Goal: Task Accomplishment & Management: Manage account settings

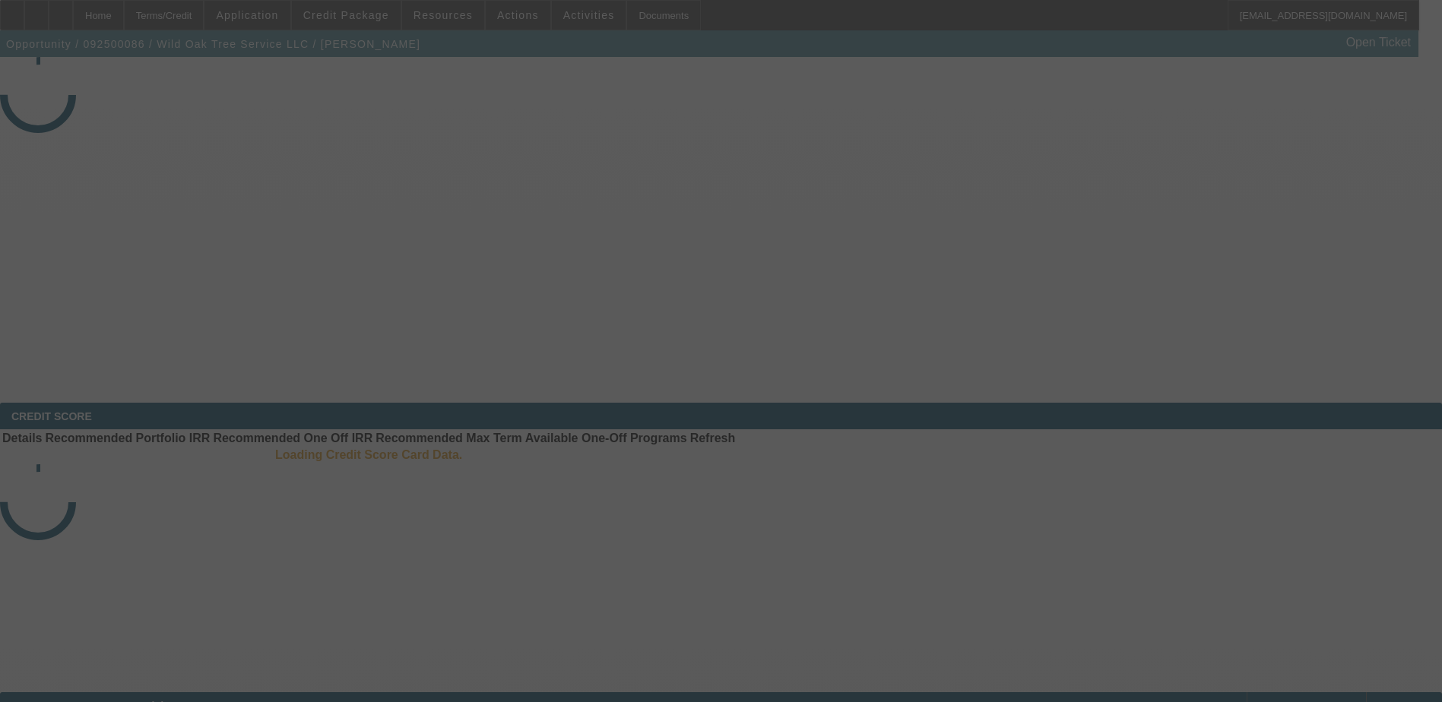
select select "3"
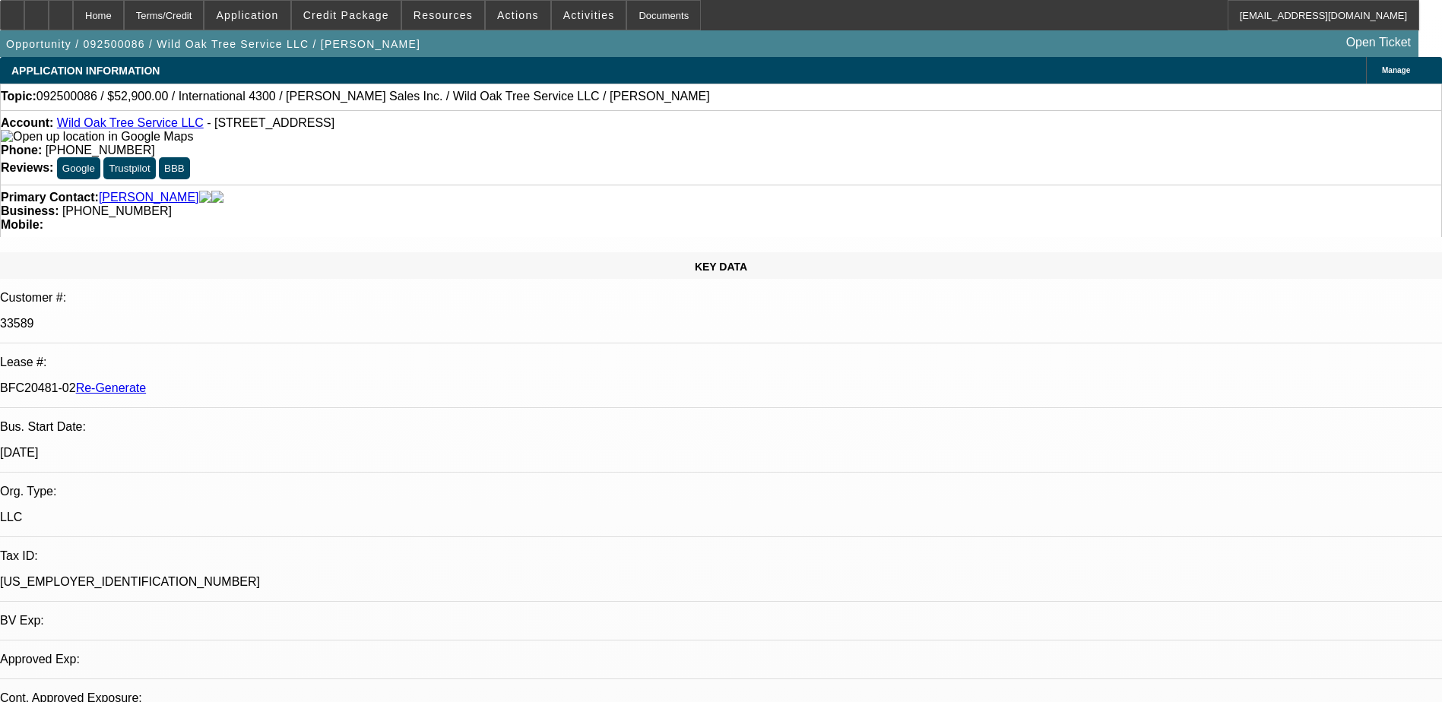
select select "0"
select select "2"
select select "0"
select select "1"
select select "2"
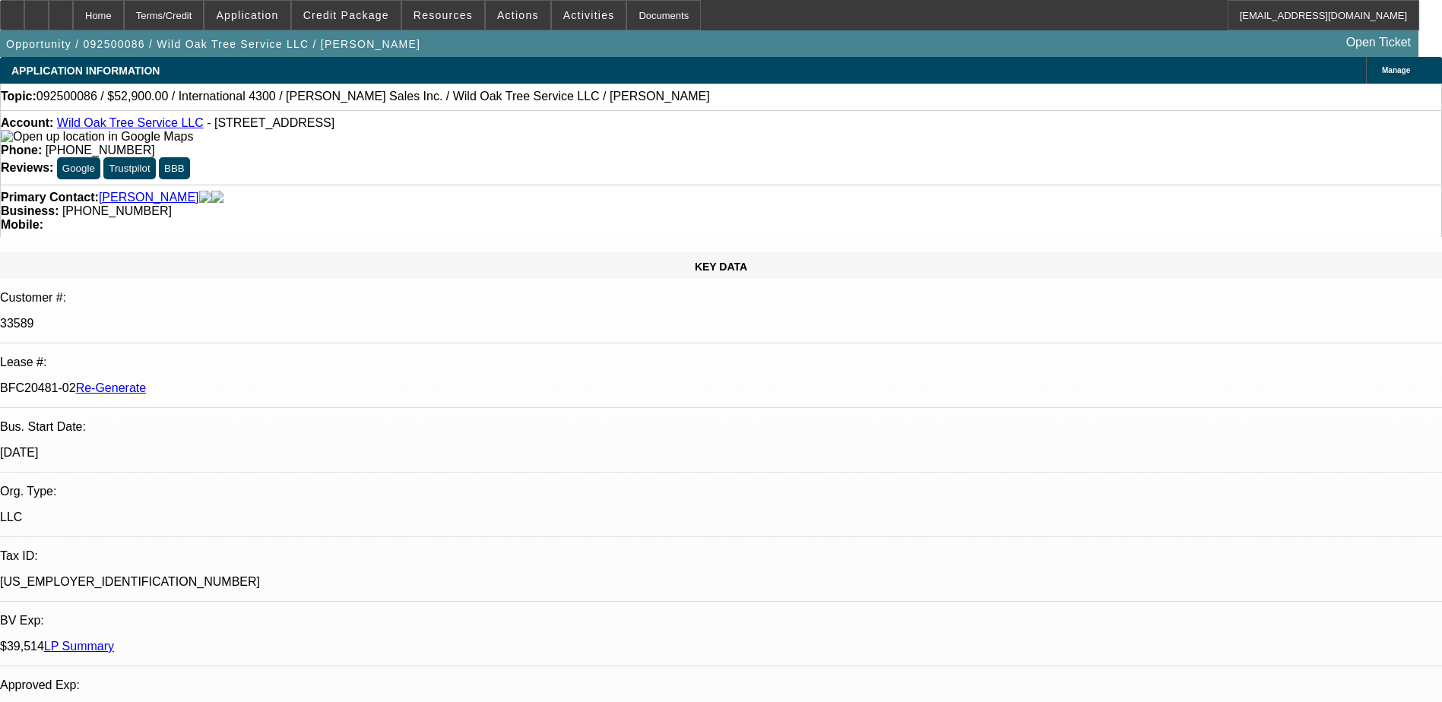
select select "6"
click at [626, 15] on div "Documents" at bounding box center [663, 15] width 75 height 30
drag, startPoint x: 681, startPoint y: 118, endPoint x: 666, endPoint y: 109, distance: 17.7
click at [681, 118] on div "Account: Wild Oak Tree Service LLC - [STREET_ADDRESS] Phone: [PHONE_NUMBER] Rev…" at bounding box center [721, 147] width 1442 height 75
click at [506, 24] on span at bounding box center [518, 15] width 65 height 36
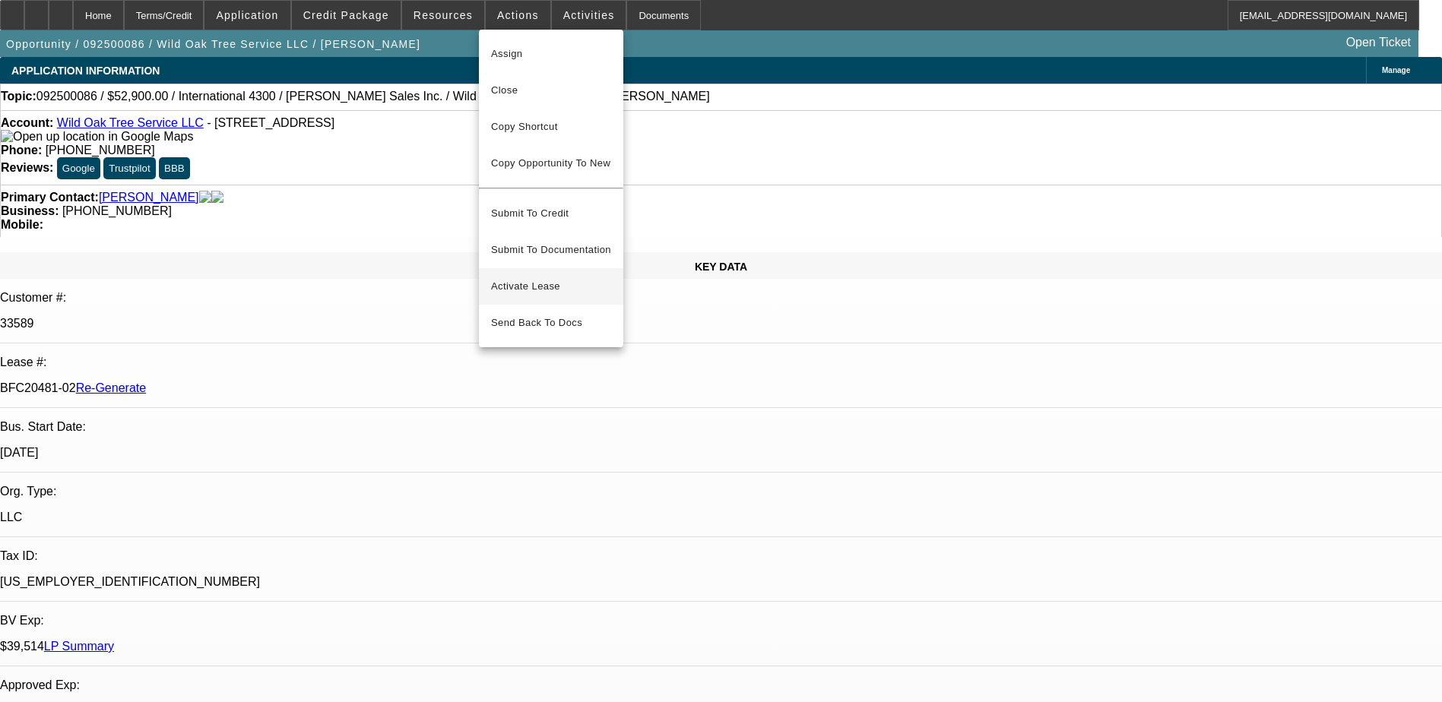
click at [541, 277] on span "Activate Lease" at bounding box center [551, 286] width 120 height 18
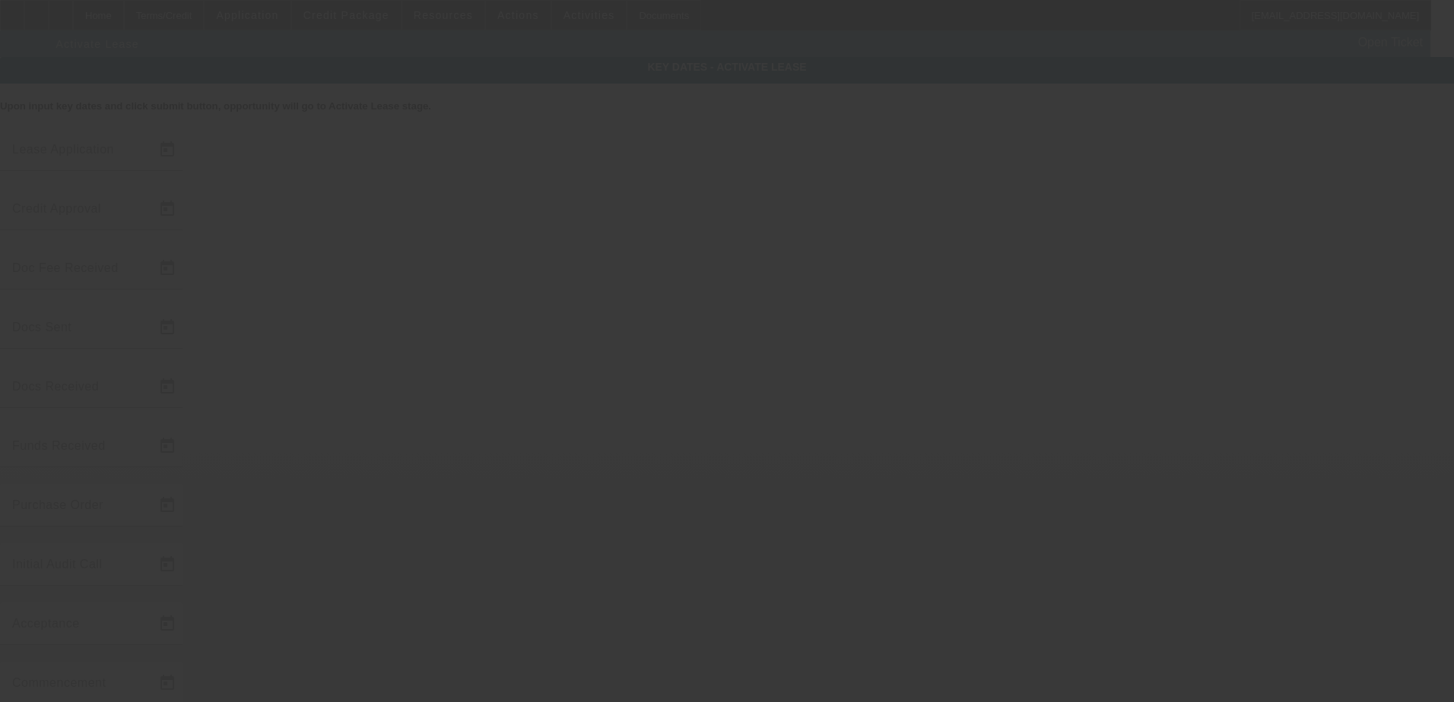
type input "[DATE]"
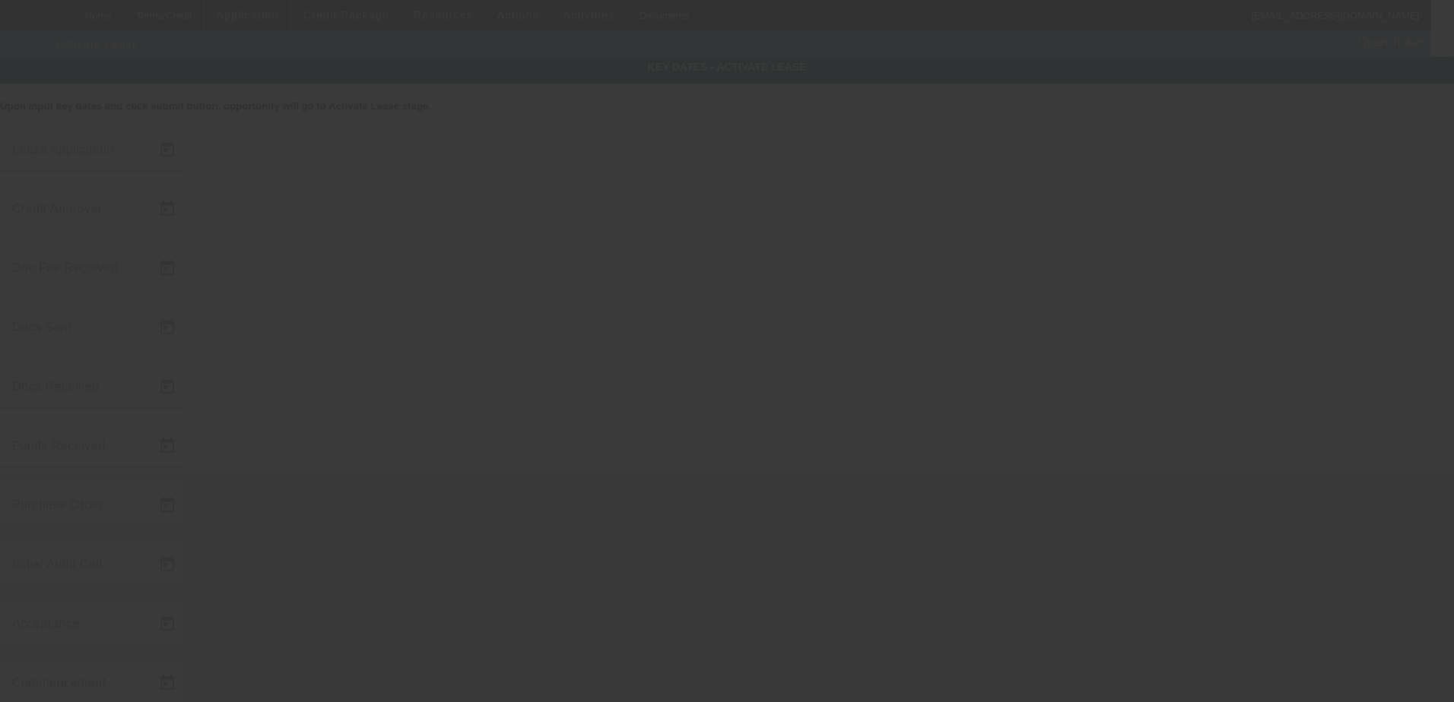
type input "[DATE]"
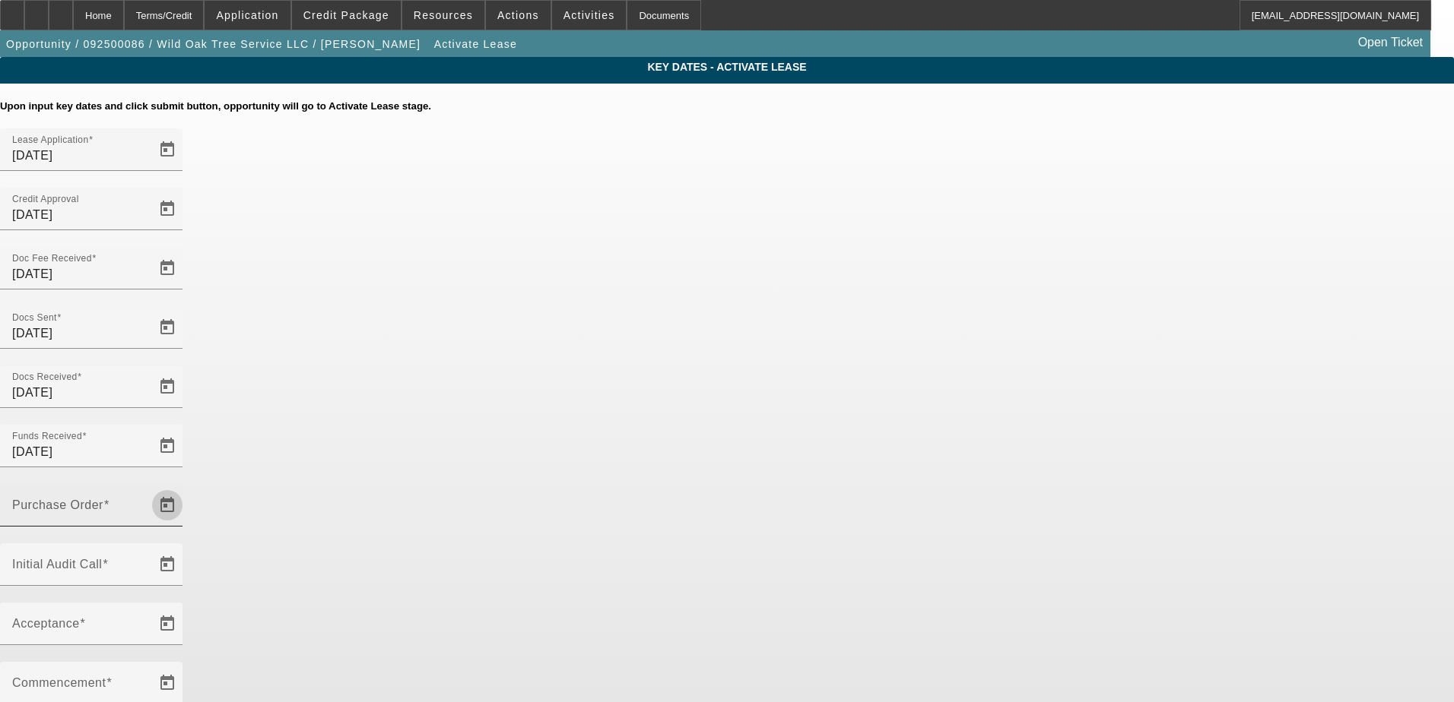
click at [186, 487] on span "Open calendar" at bounding box center [167, 505] width 36 height 36
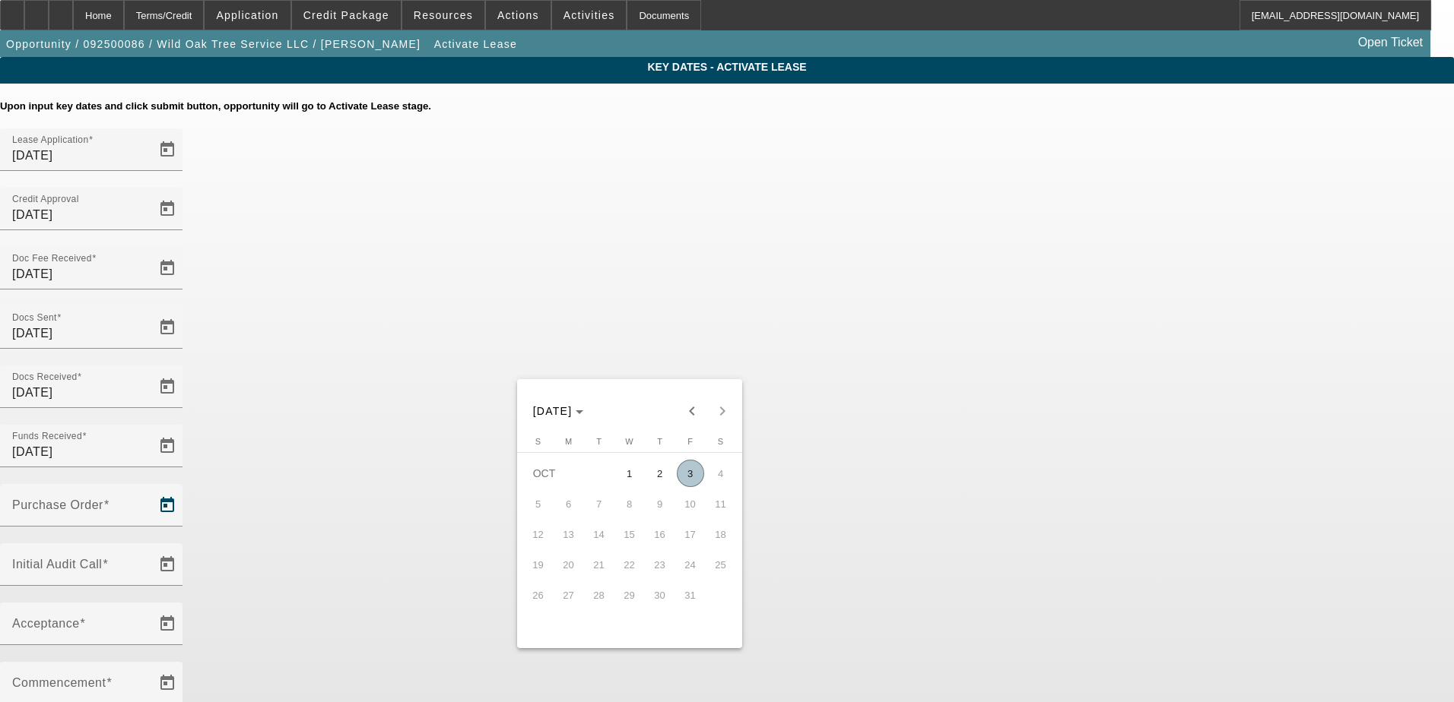
click at [688, 478] on span "3" at bounding box center [690, 473] width 27 height 27
type input "[DATE]"
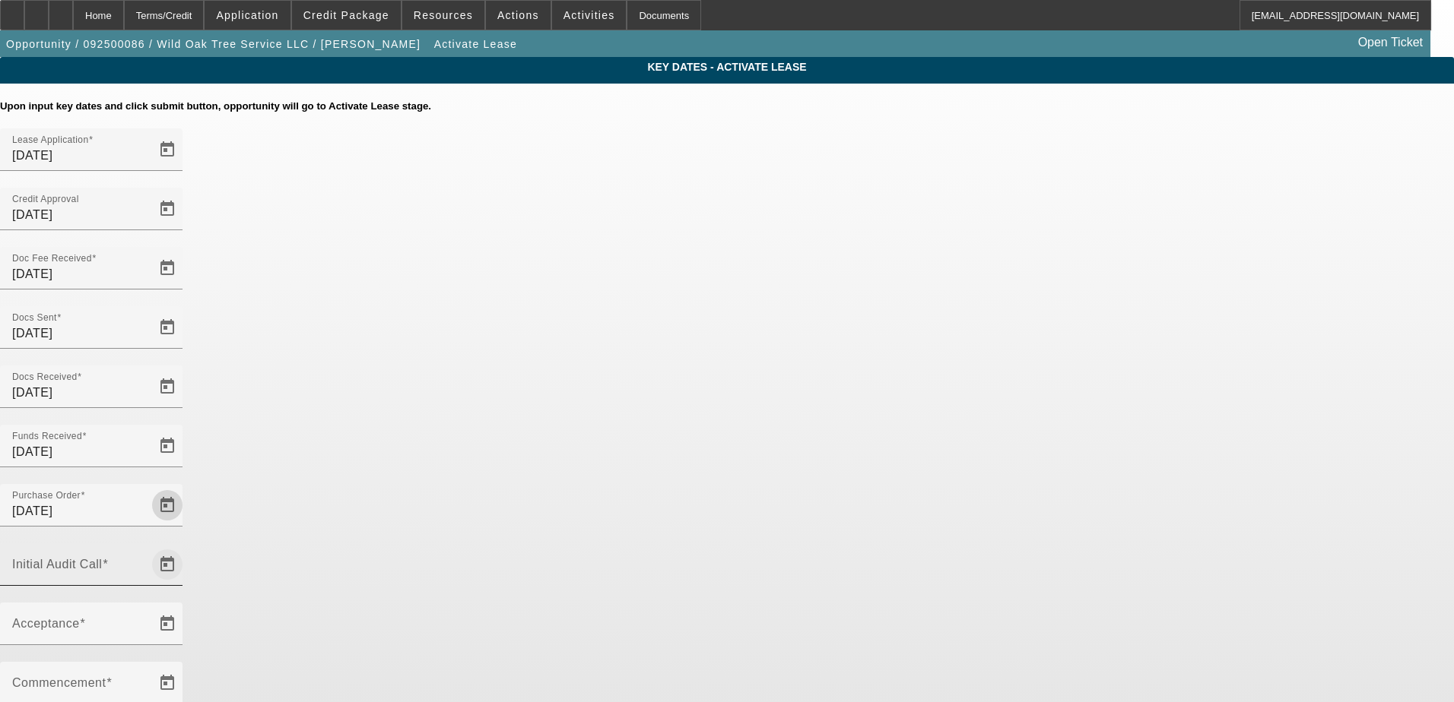
click at [186, 547] on span "Open calendar" at bounding box center [167, 565] width 36 height 36
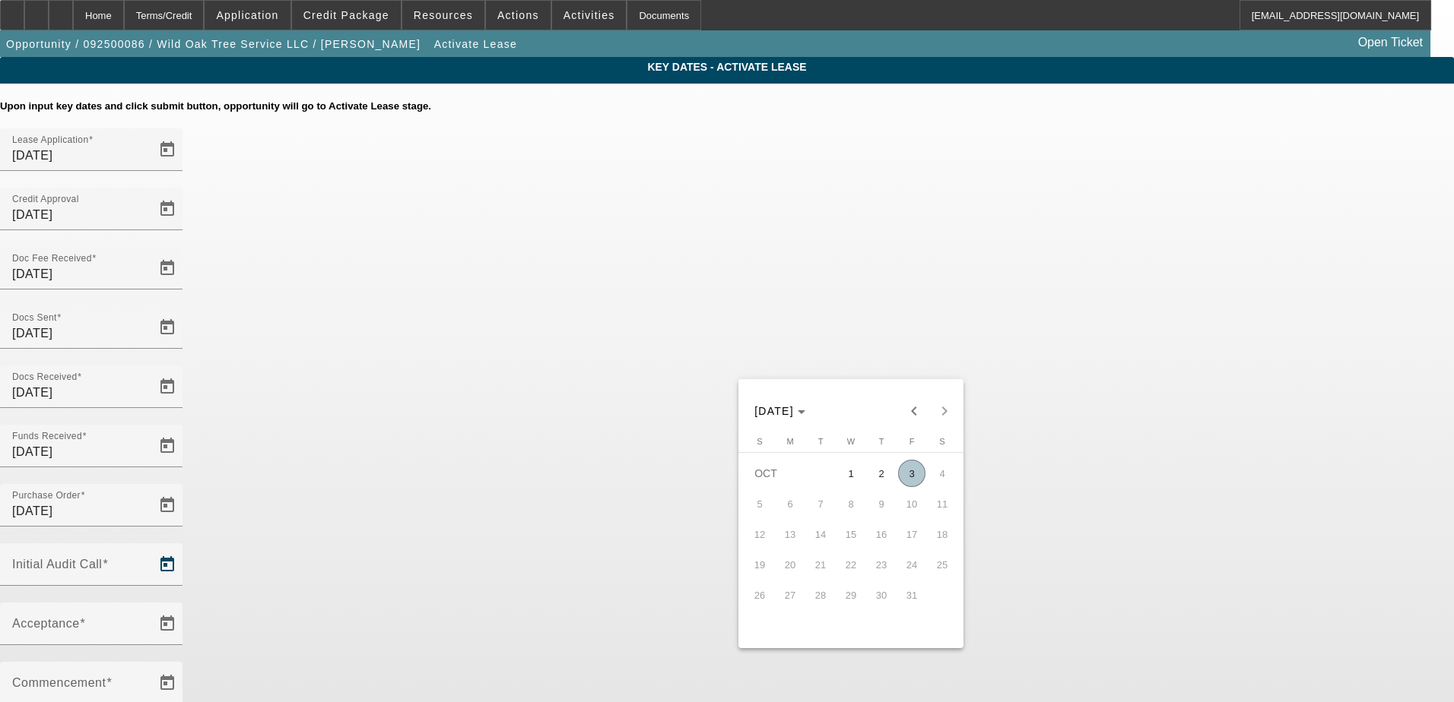
click at [915, 480] on span "3" at bounding box center [911, 473] width 27 height 27
type input "[DATE]"
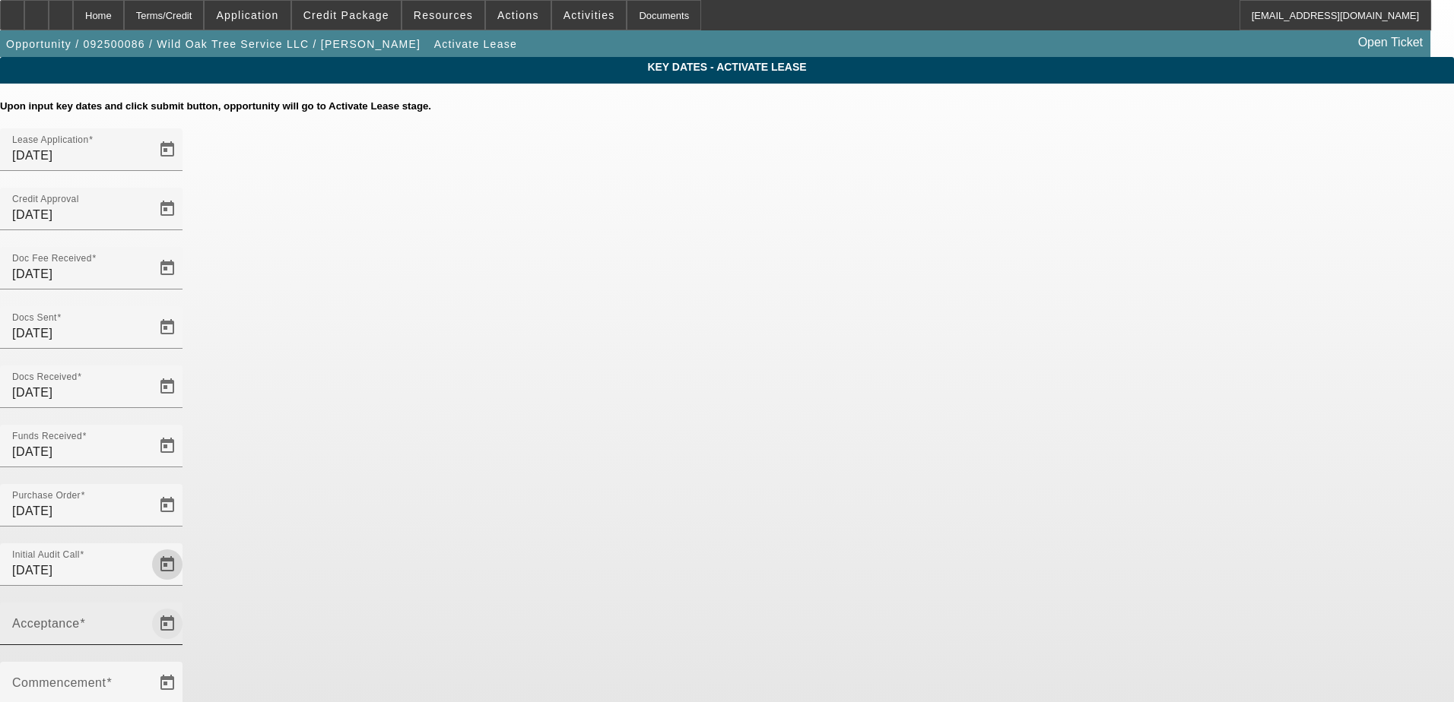
click at [186, 606] on span "Open calendar" at bounding box center [167, 624] width 36 height 36
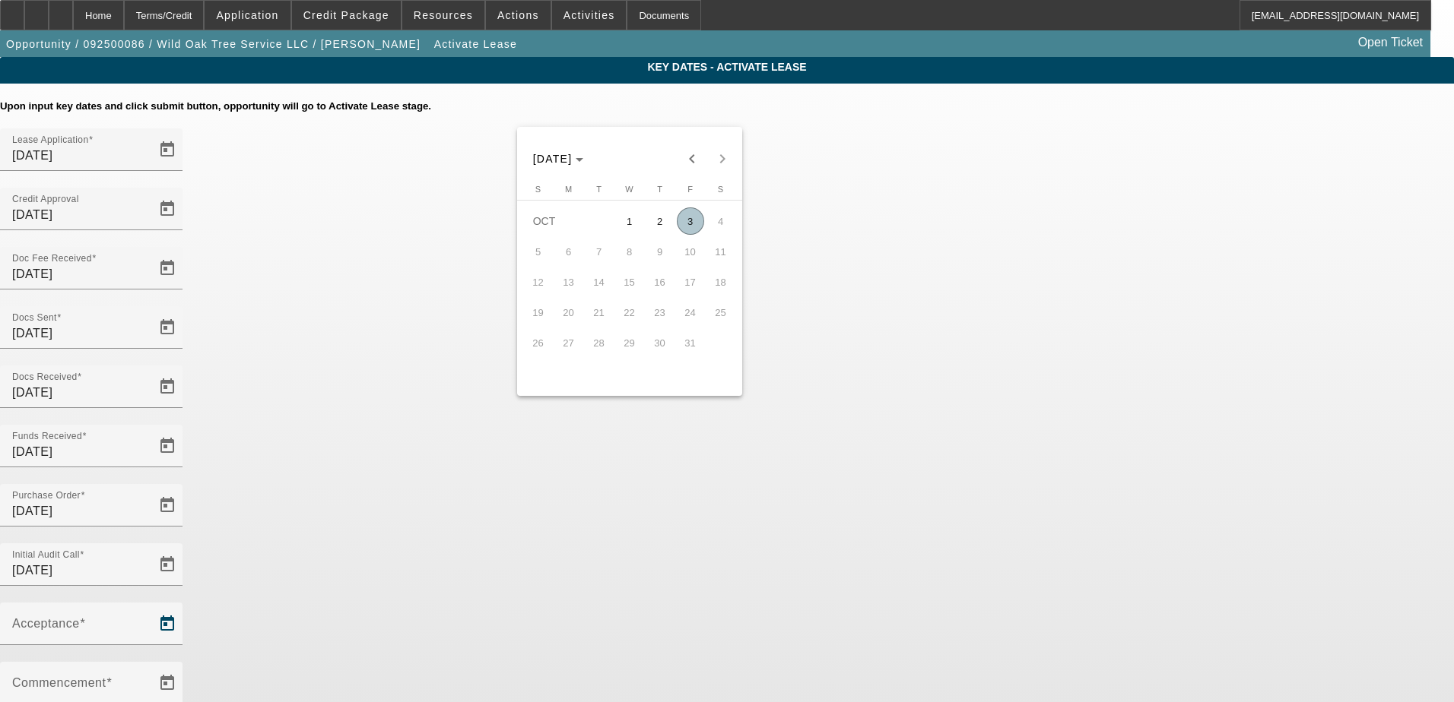
click at [688, 226] on span "3" at bounding box center [690, 221] width 27 height 27
type input "[DATE]"
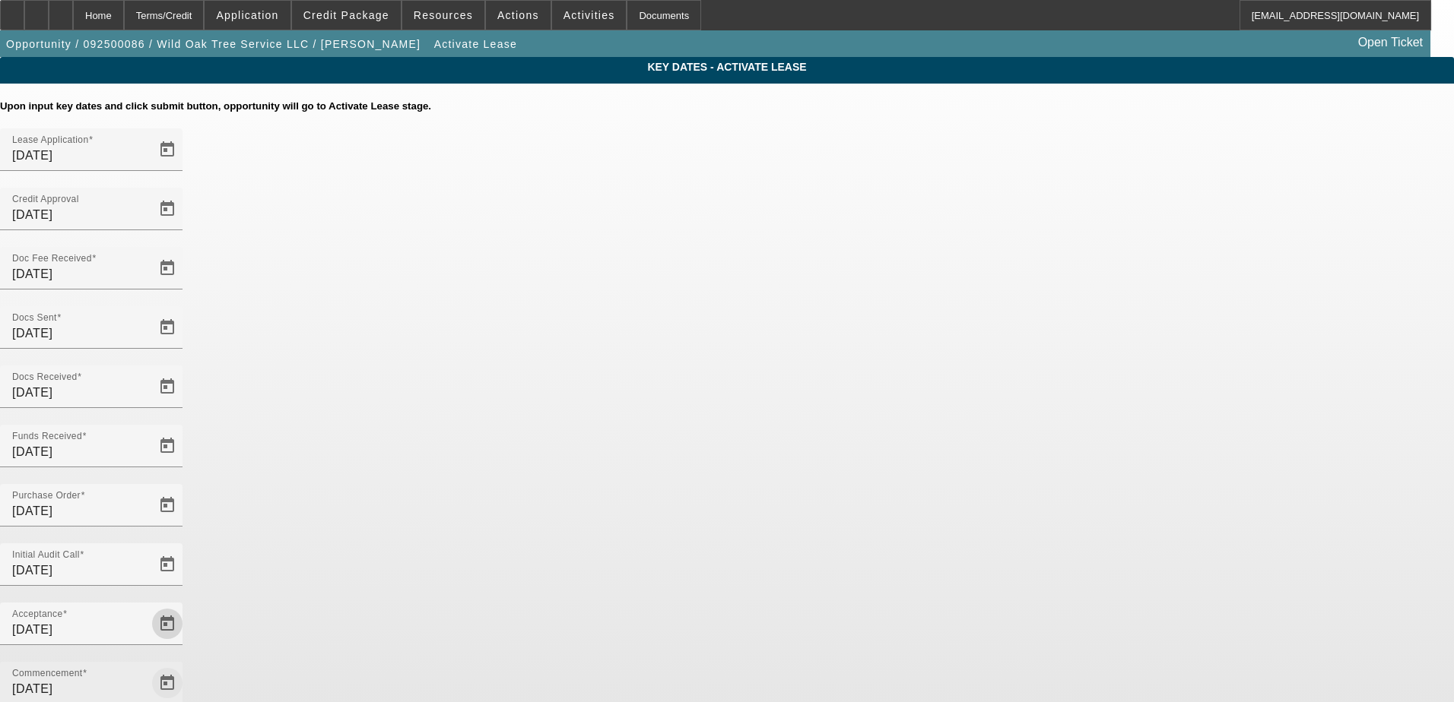
click at [186, 665] on span "Open calendar" at bounding box center [167, 683] width 36 height 36
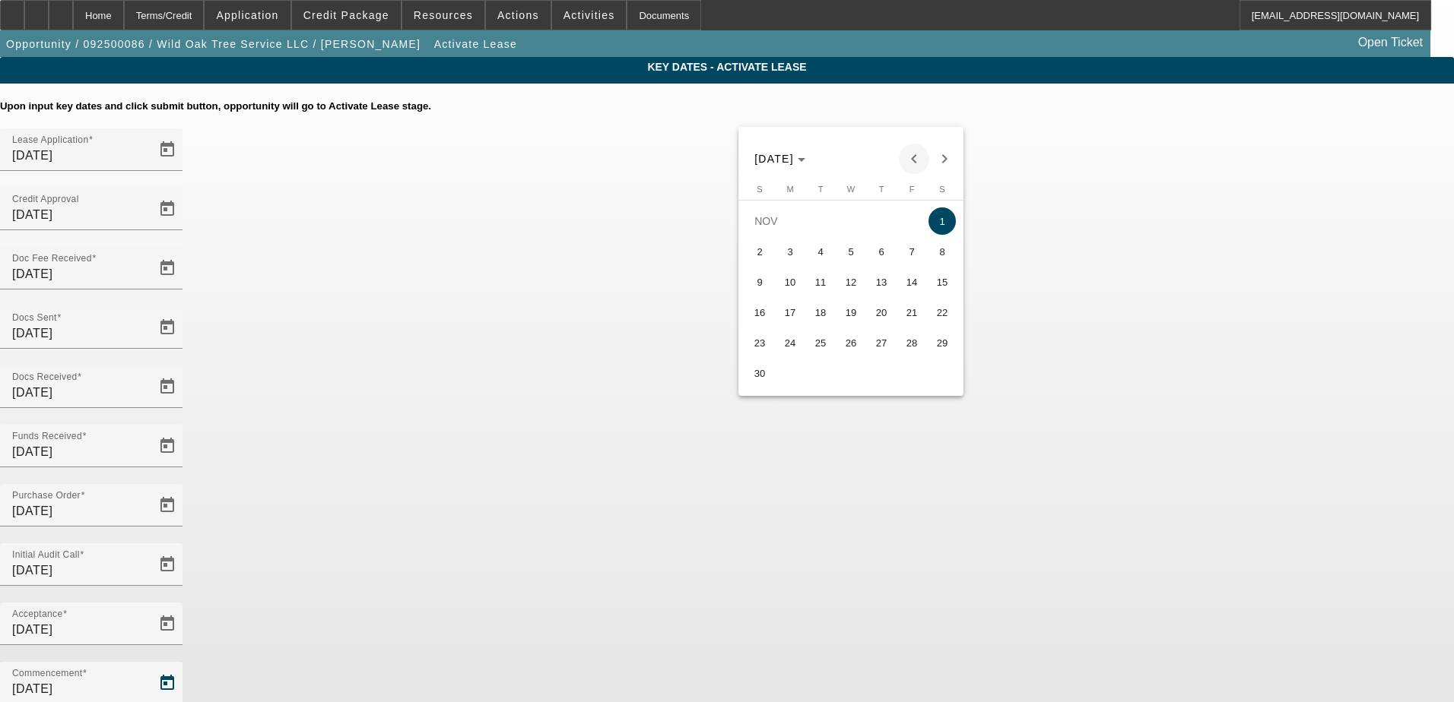
click at [906, 154] on span "Previous month" at bounding box center [914, 159] width 30 height 30
click at [852, 290] on span "15" at bounding box center [850, 281] width 27 height 27
type input "[DATE]"
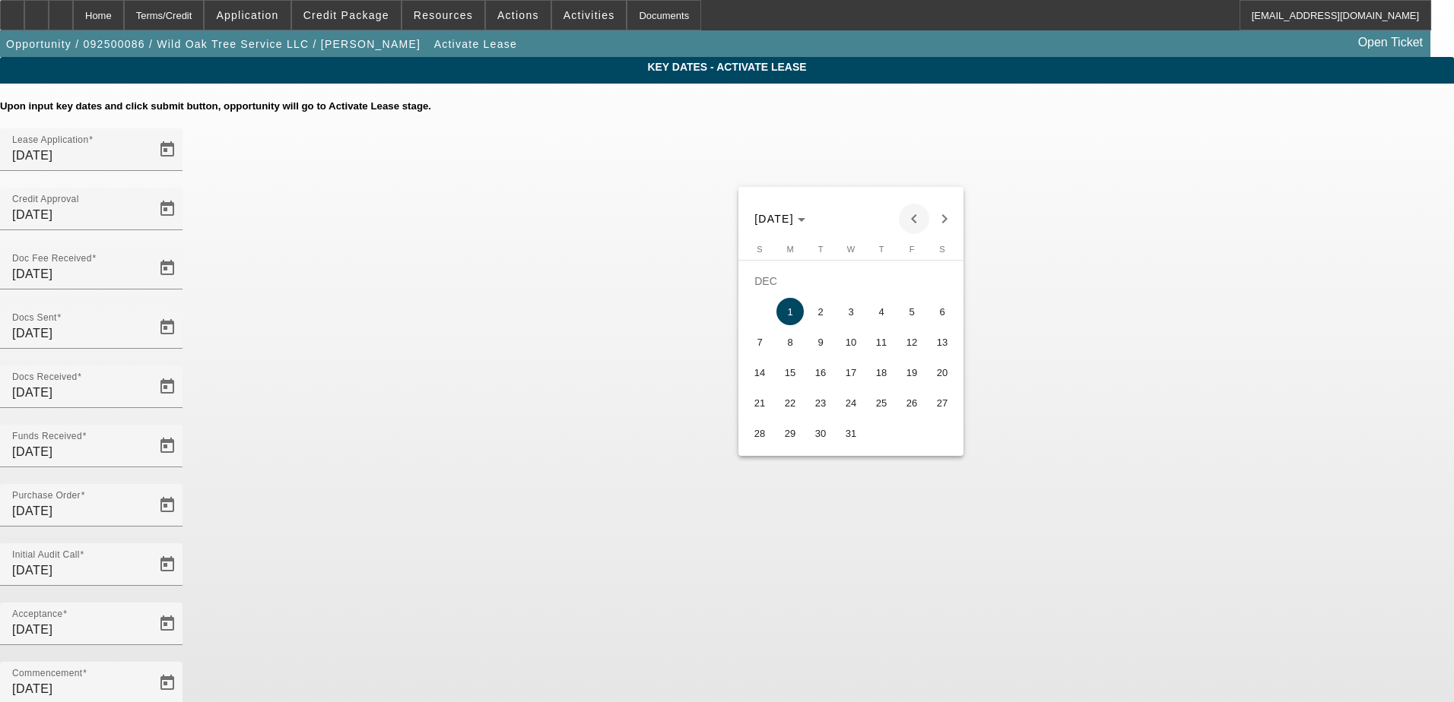
click at [921, 211] on span "Previous month" at bounding box center [914, 219] width 30 height 30
click at [942, 348] on span "15" at bounding box center [941, 341] width 27 height 27
type input "[DATE]"
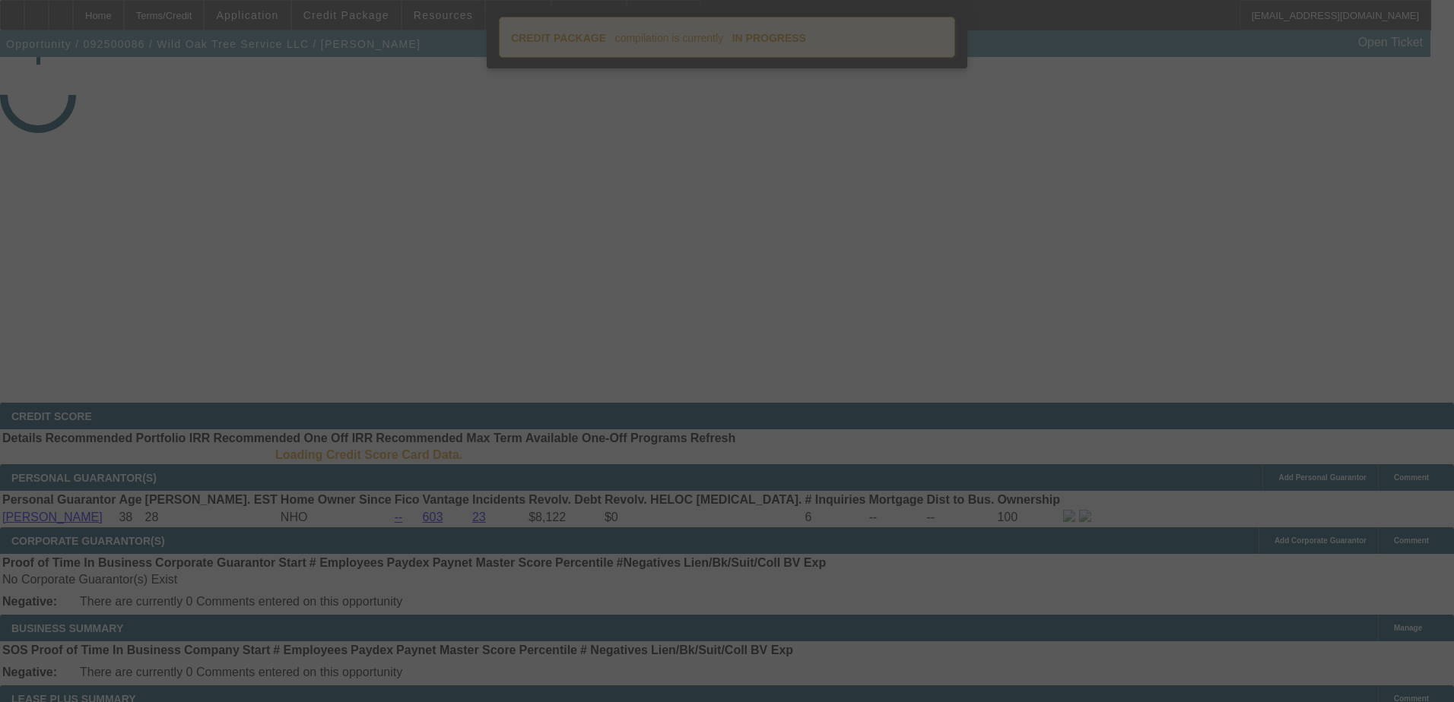
select select "4"
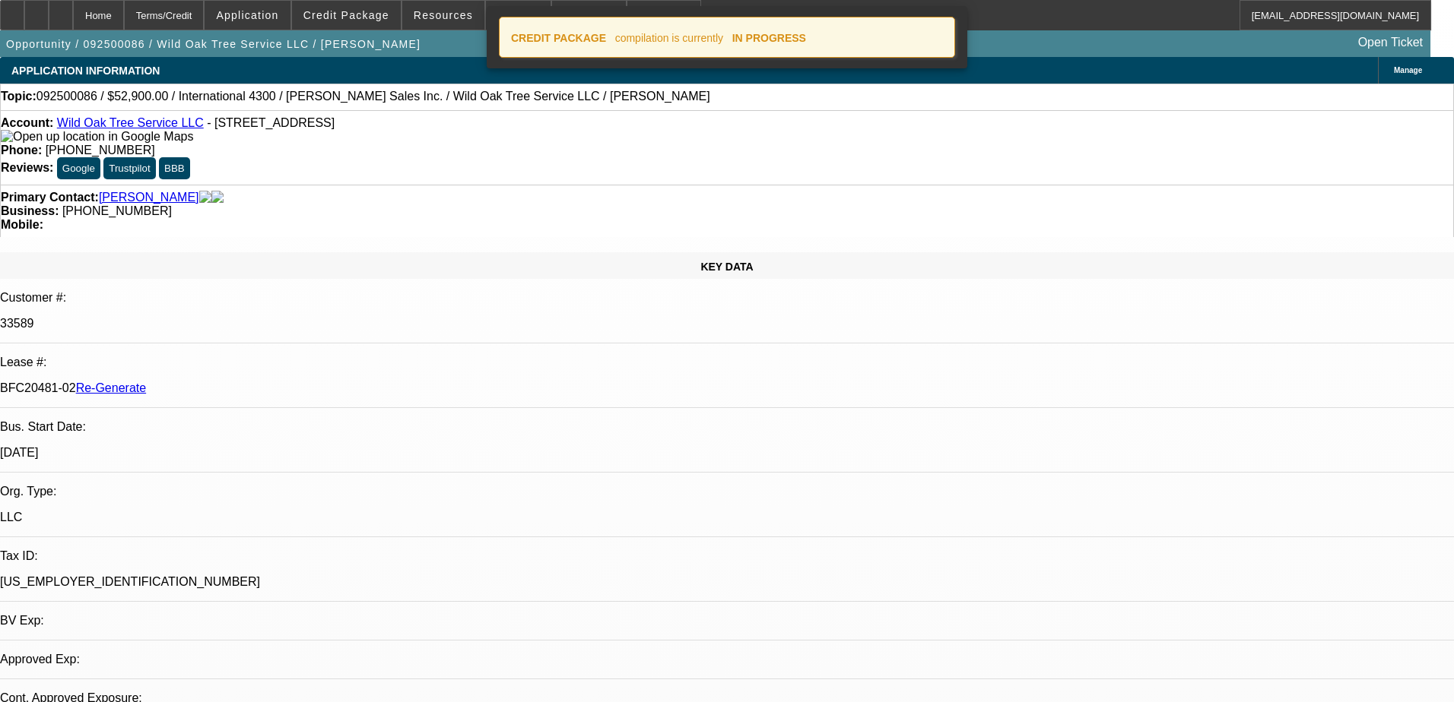
select select "0"
select select "2"
select select "0"
select select "6"
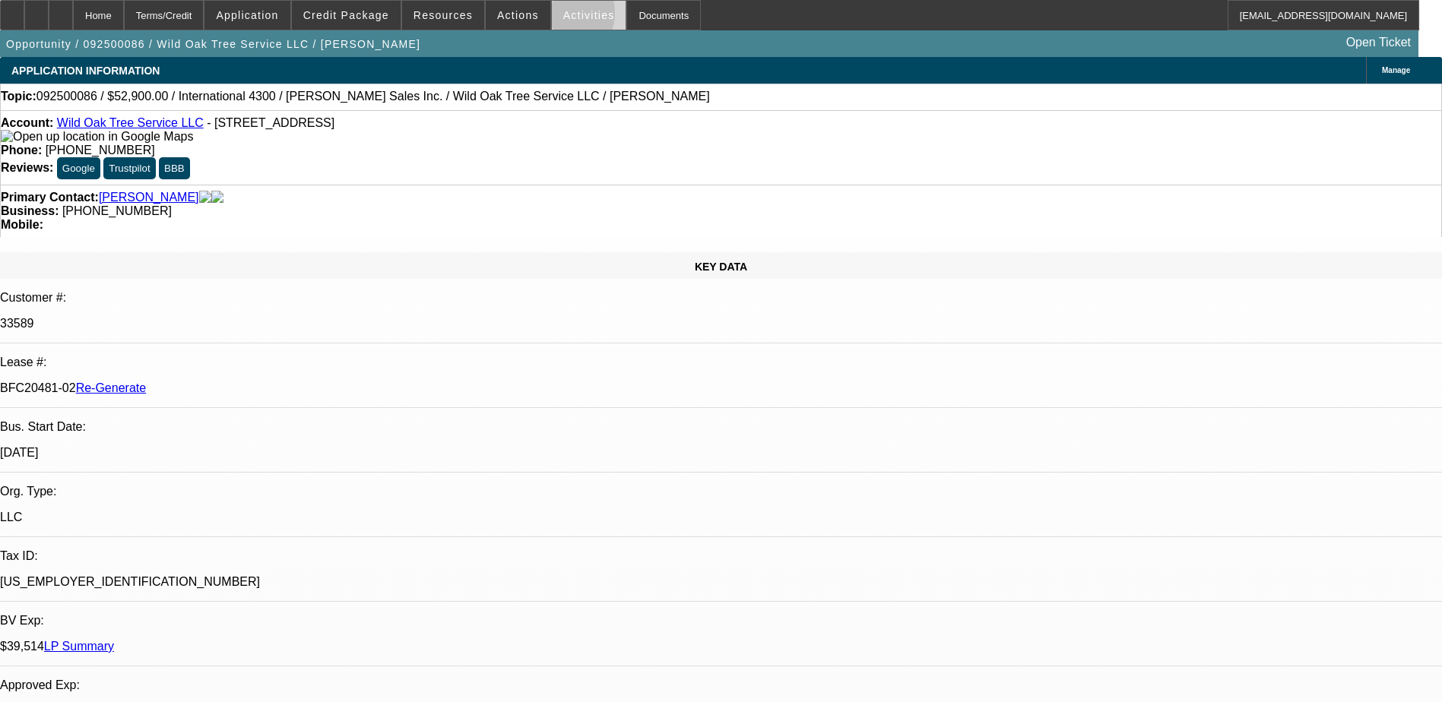
click at [552, 17] on span at bounding box center [589, 15] width 75 height 36
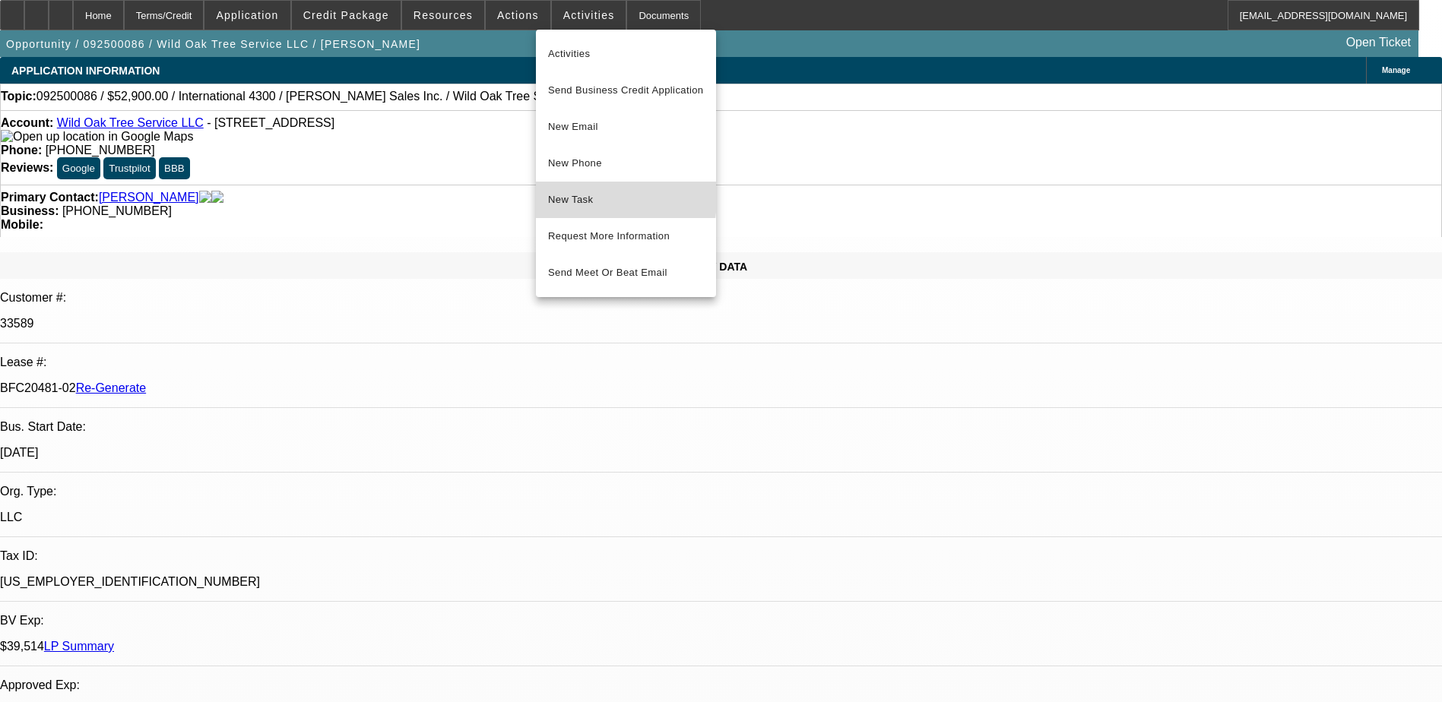
click at [579, 193] on span "New Task" at bounding box center [626, 200] width 156 height 18
